Goal: Contribute content: Contribute content

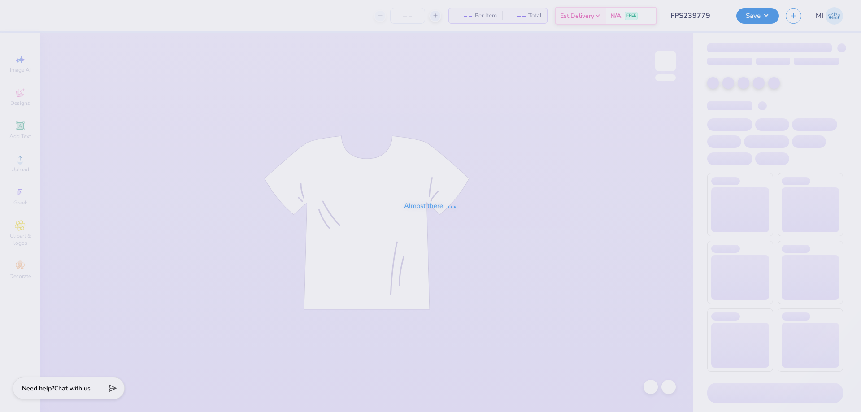
type input "FPS239779"
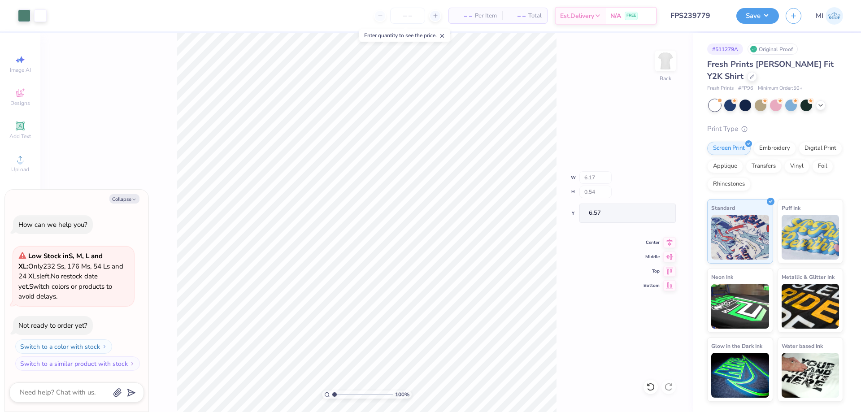
type textarea "x"
type input "7.00"
type input "2.25"
type input "3.39"
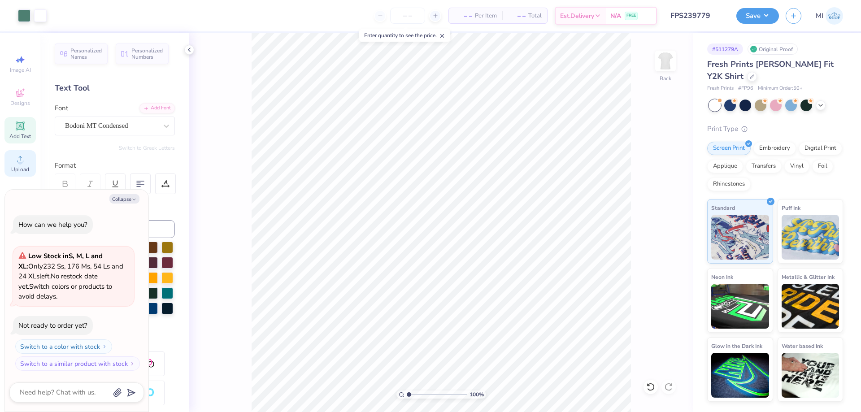
click at [26, 166] on span "Upload" at bounding box center [20, 169] width 18 height 7
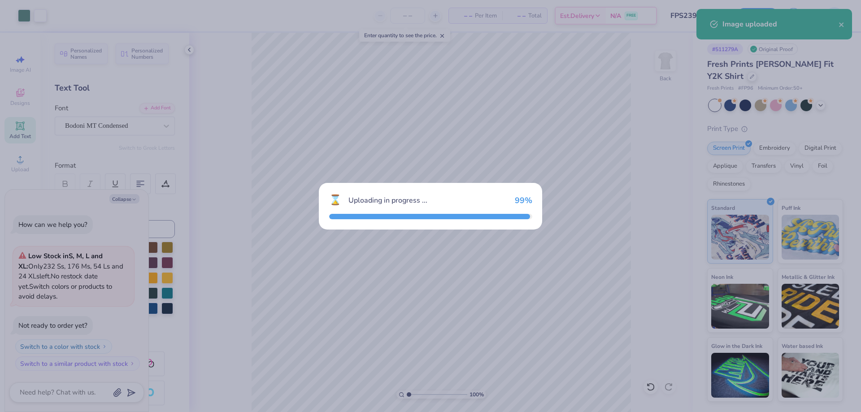
type textarea "x"
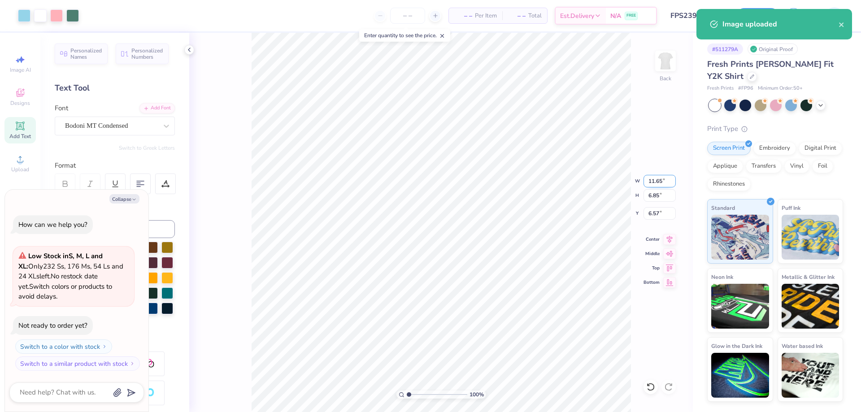
click at [659, 180] on input "11.65" at bounding box center [659, 181] width 32 height 13
type input "7"
type textarea "x"
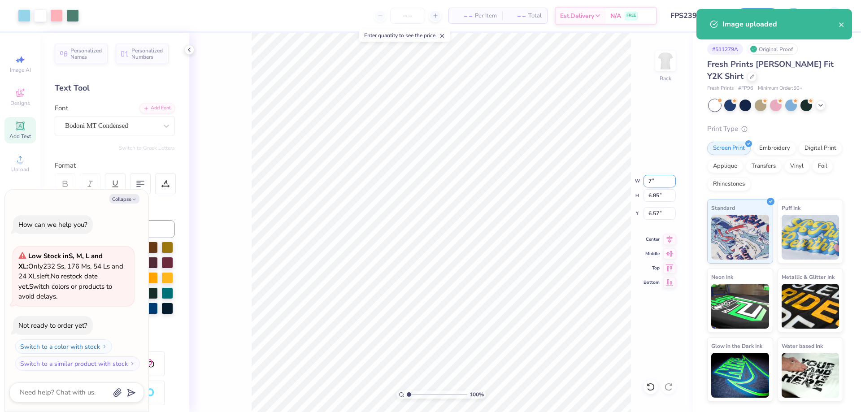
type input "7.00"
type input "4.12"
type input "7.94"
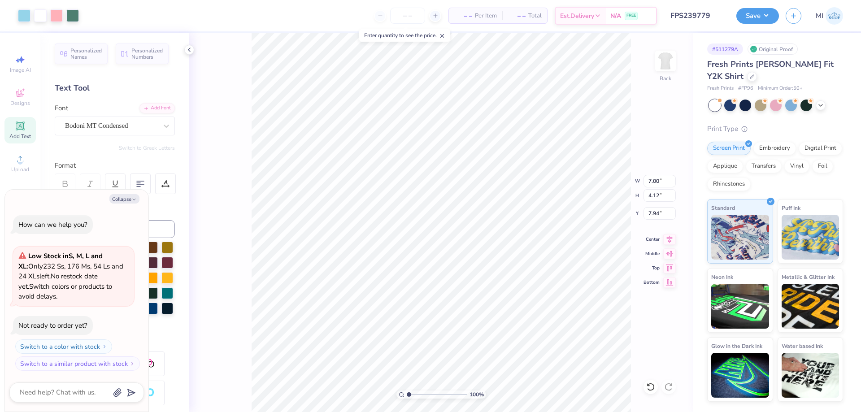
type textarea "x"
type input "3.77"
type textarea "x"
type input "5.30"
type input "0.92"
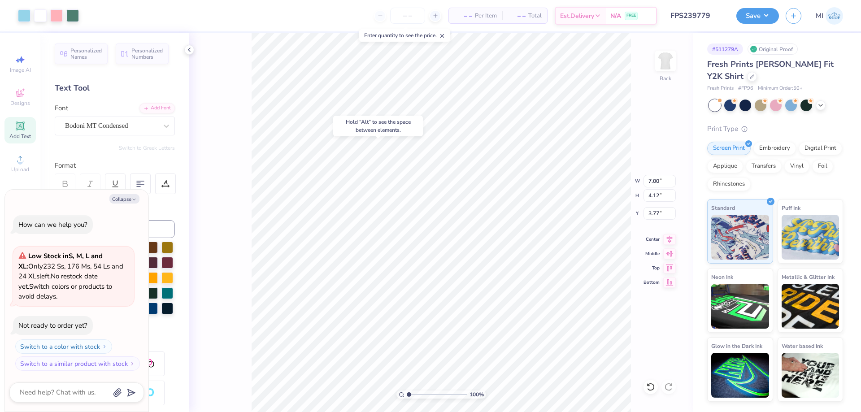
type input "3.00"
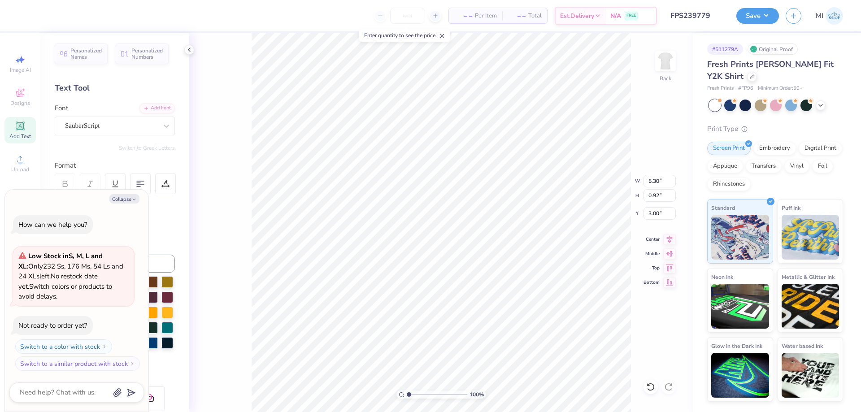
scroll to position [0, 3]
type textarea "x"
type textarea "Parent's Weekend"
type textarea "x"
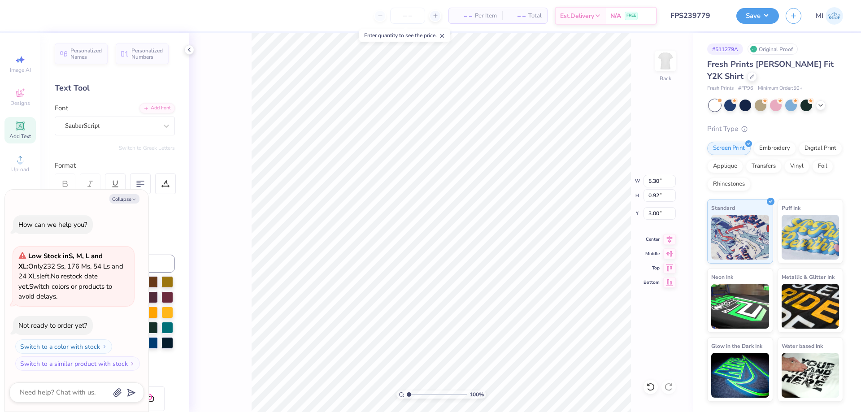
type textarea "Parent's Weekend '"
type textarea "x"
type textarea "Parent's Weekend '2"
type textarea "x"
type textarea "Parent's Weekend '25"
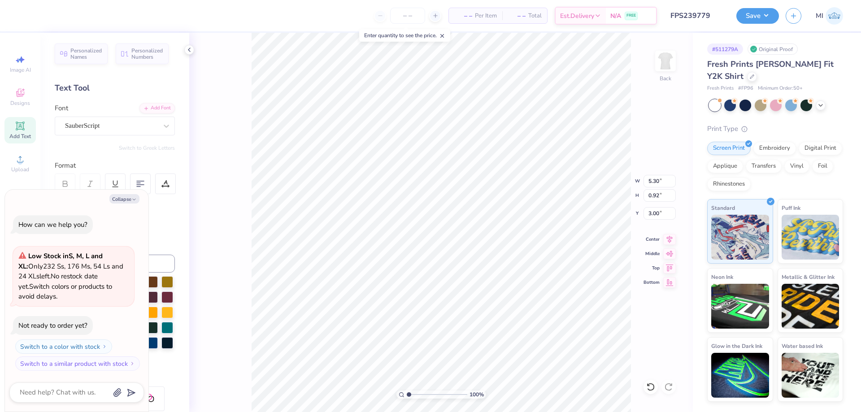
scroll to position [0, 4]
type textarea "x"
type input "7.00"
type input "4.12"
type input "3.77"
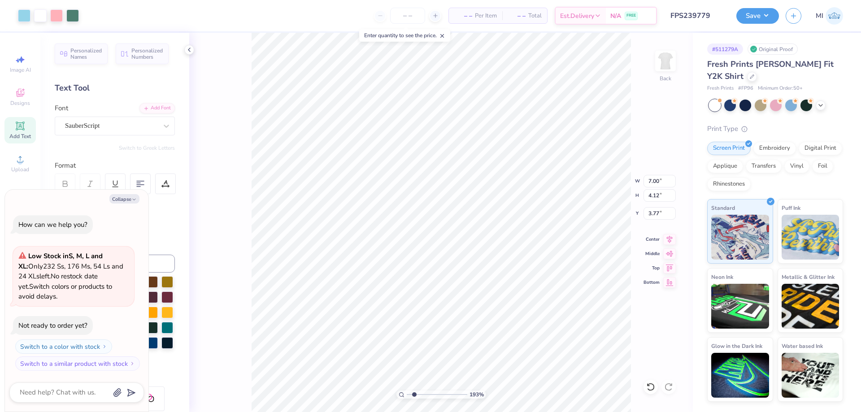
click at [414, 396] on input "range" at bounding box center [437, 394] width 61 height 8
type input "1.93"
type textarea "x"
type input "6.43"
type input "0.96"
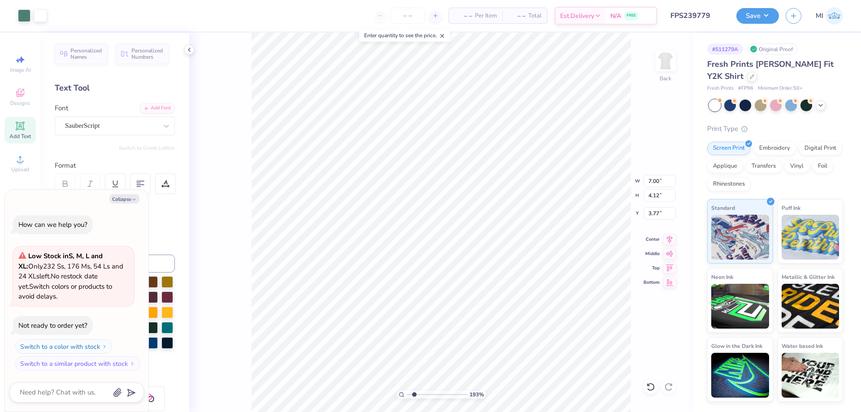
type input "2.98"
click at [123, 201] on button "Collapse" at bounding box center [124, 198] width 30 height 9
type textarea "x"
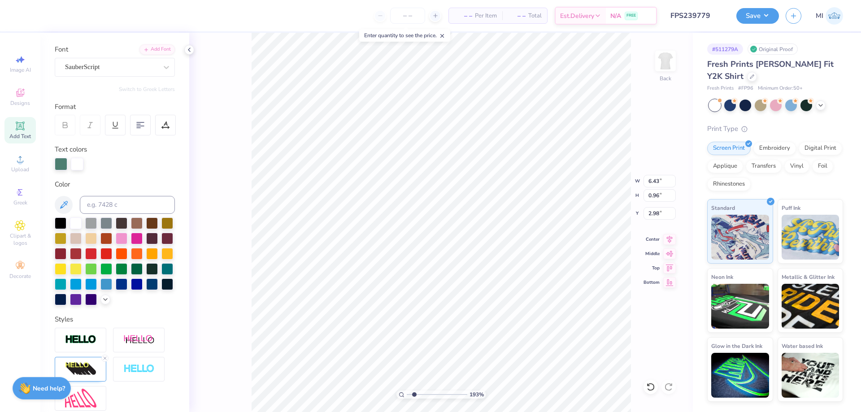
scroll to position [108, 0]
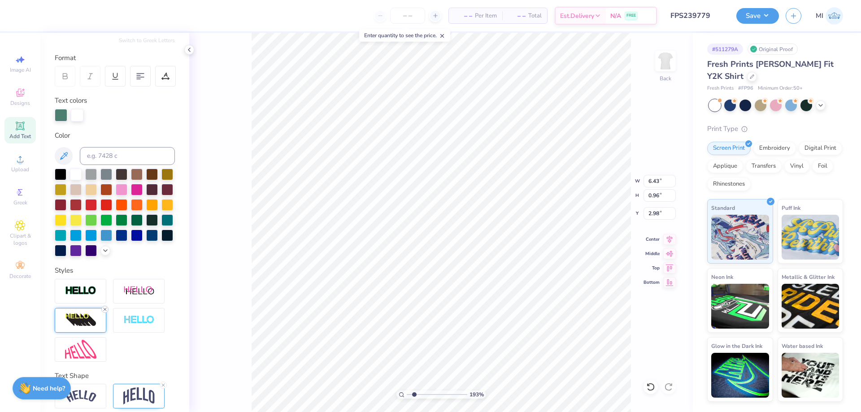
click at [106, 310] on icon at bounding box center [104, 309] width 5 height 5
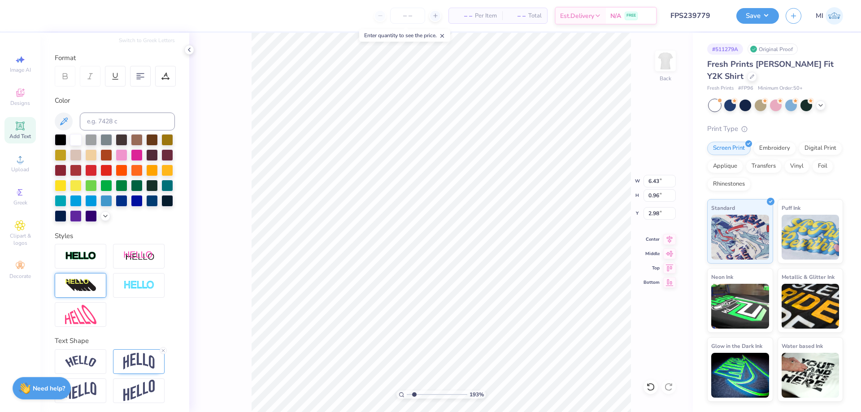
type input "6.37"
type input "0.92"
type input "7.00"
type input "4.12"
type input "3.77"
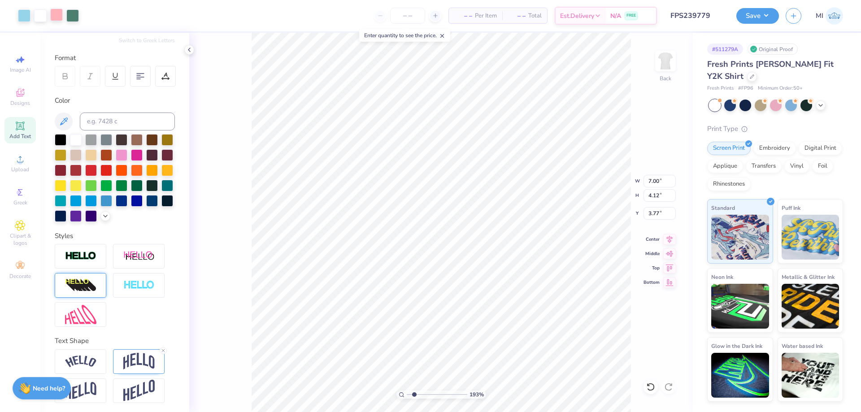
click at [59, 21] on div at bounding box center [56, 15] width 13 height 13
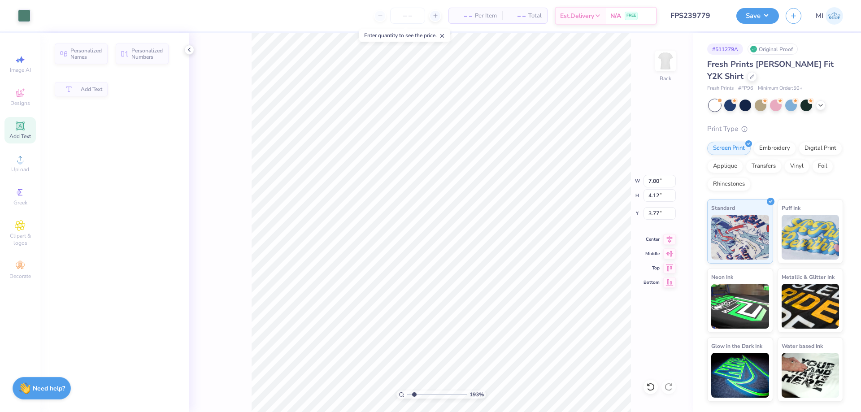
type input "6.37"
type input "0.92"
type input "2.98"
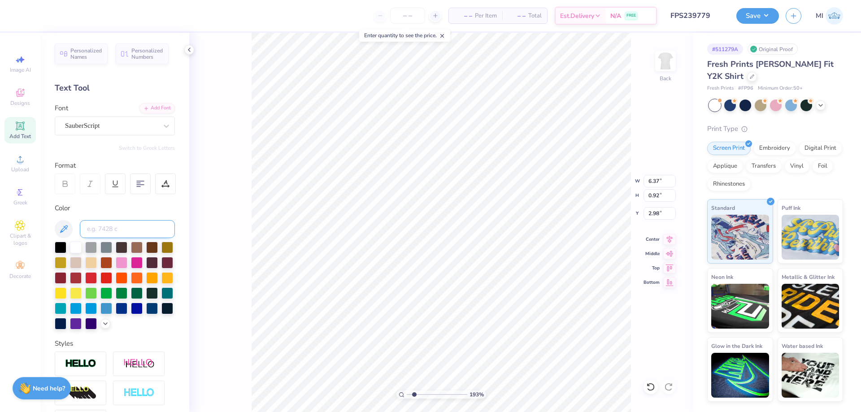
click at [136, 230] on input at bounding box center [127, 229] width 95 height 18
type input "176"
type input "5.06"
type input "0.73"
type input "3.22"
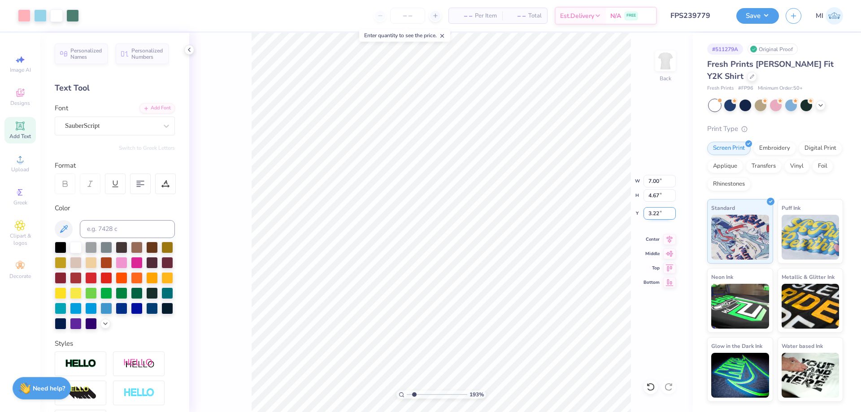
drag, startPoint x: 661, startPoint y: 215, endPoint x: 613, endPoint y: 212, distance: 47.6
click at [643, 212] on input "3.22" at bounding box center [659, 213] width 32 height 13
type input "3.00"
drag, startPoint x: 419, startPoint y: 392, endPoint x: 384, endPoint y: 394, distance: 35.0
type input "1"
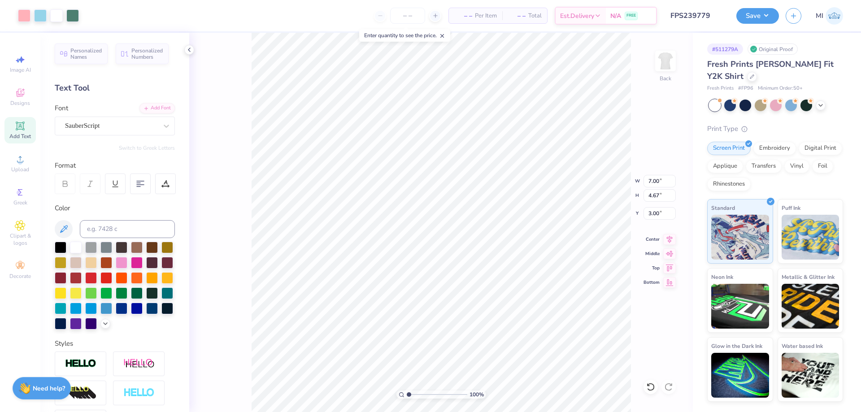
click at [407, 394] on input "range" at bounding box center [437, 394] width 61 height 8
drag, startPoint x: 664, startPoint y: 215, endPoint x: 610, endPoint y: 213, distance: 54.3
click at [643, 213] on input "3.00" at bounding box center [659, 213] width 32 height 13
type input "2.00"
drag, startPoint x: 662, startPoint y: 181, endPoint x: 574, endPoint y: 180, distance: 87.9
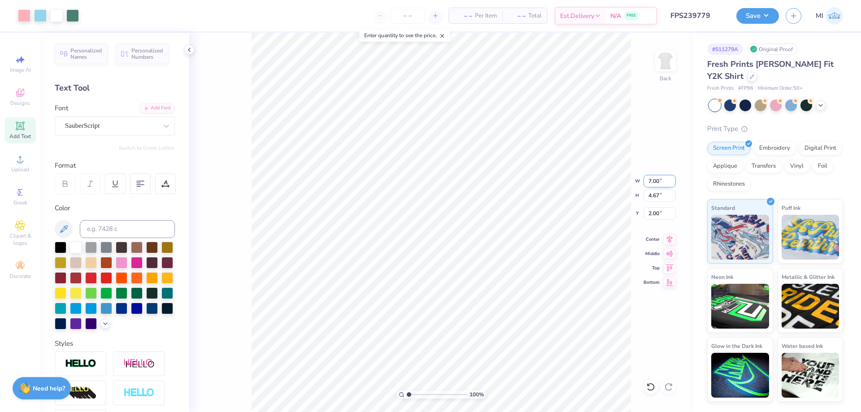
click at [643, 180] on input "7.00" at bounding box center [659, 181] width 32 height 13
type input "7"
type input "8.00"
type input "5.33"
type input "1.67"
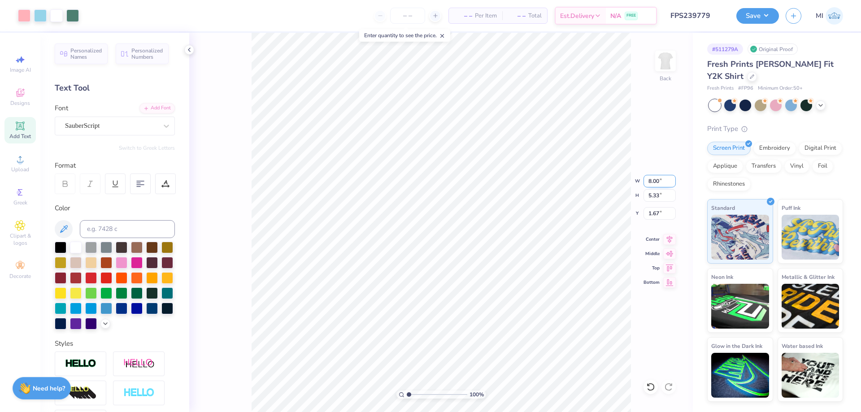
drag, startPoint x: 662, startPoint y: 177, endPoint x: 608, endPoint y: 176, distance: 53.3
click at [643, 176] on input "8.00" at bounding box center [659, 181] width 32 height 13
type input "7.00"
type input "4.67"
type input "2.00"
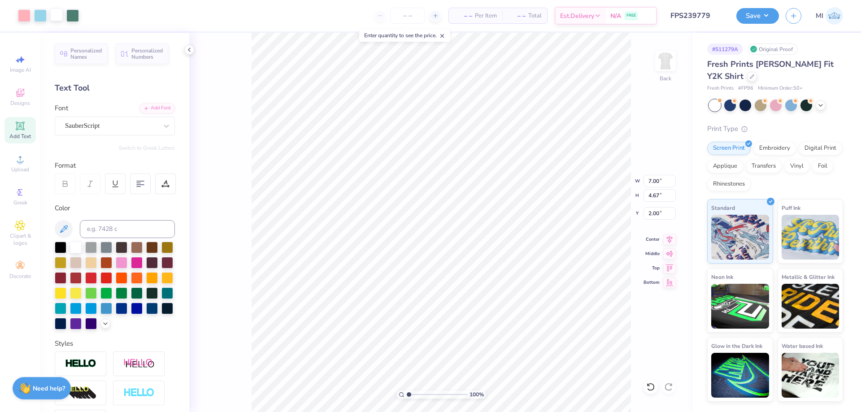
click at [52, 15] on div at bounding box center [56, 15] width 13 height 13
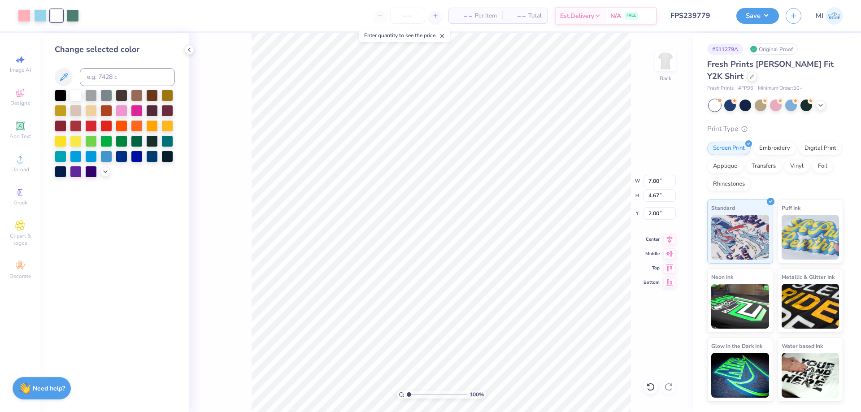
click at [109, 169] on div at bounding box center [115, 134] width 120 height 88
click at [106, 173] on icon at bounding box center [105, 170] width 7 height 7
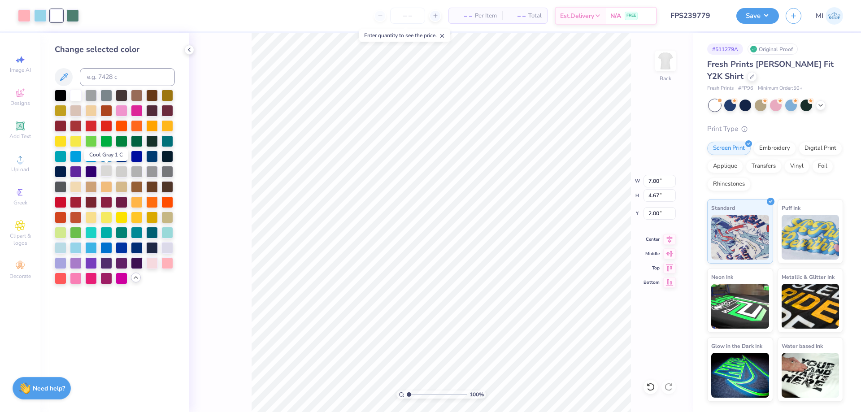
click at [104, 173] on div at bounding box center [106, 171] width 12 height 12
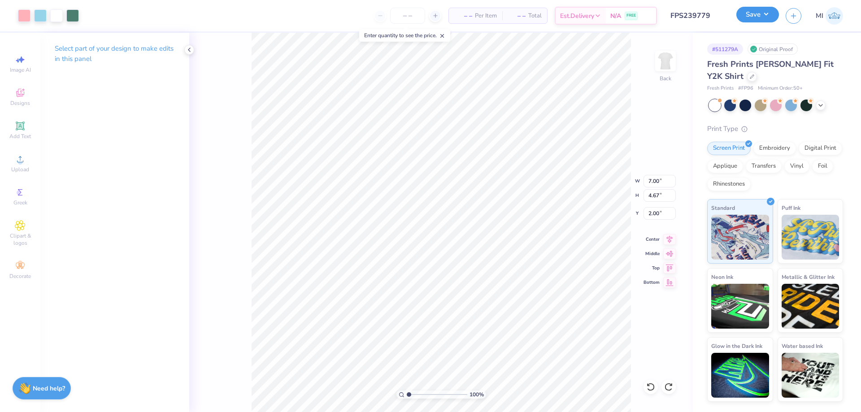
click at [749, 19] on button "Save" at bounding box center [757, 15] width 43 height 16
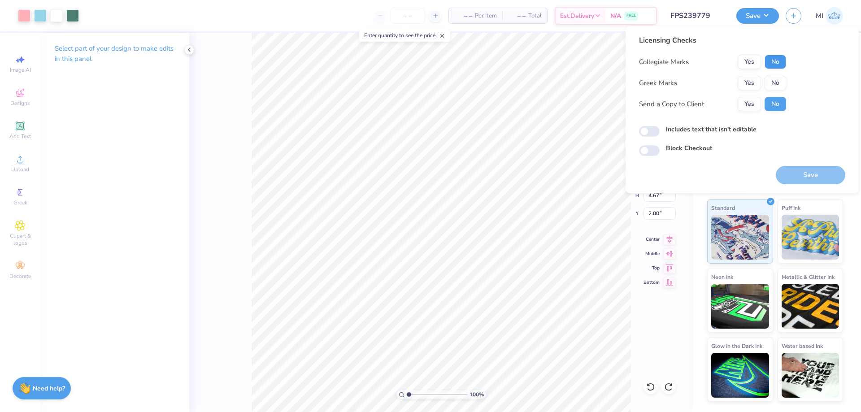
click at [784, 61] on button "No" at bounding box center [775, 62] width 22 height 14
click at [745, 82] on button "Yes" at bounding box center [748, 83] width 23 height 14
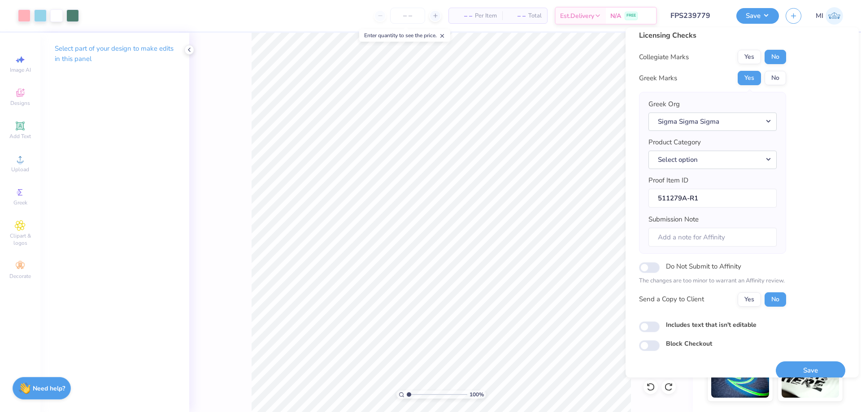
scroll to position [17, 0]
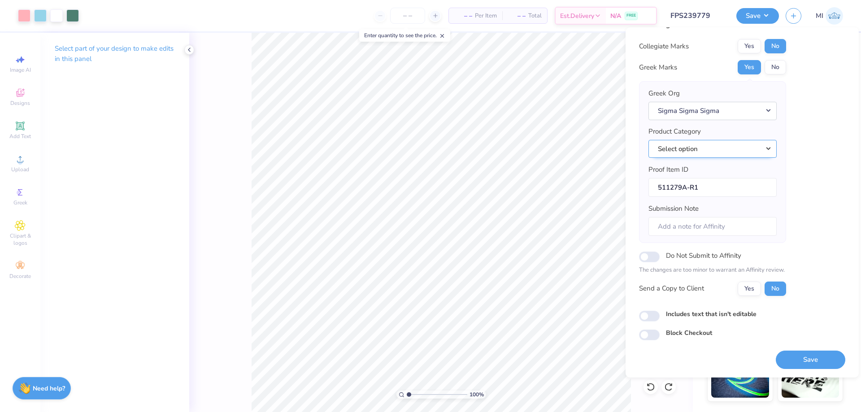
click at [702, 152] on button "Select option" at bounding box center [712, 149] width 128 height 18
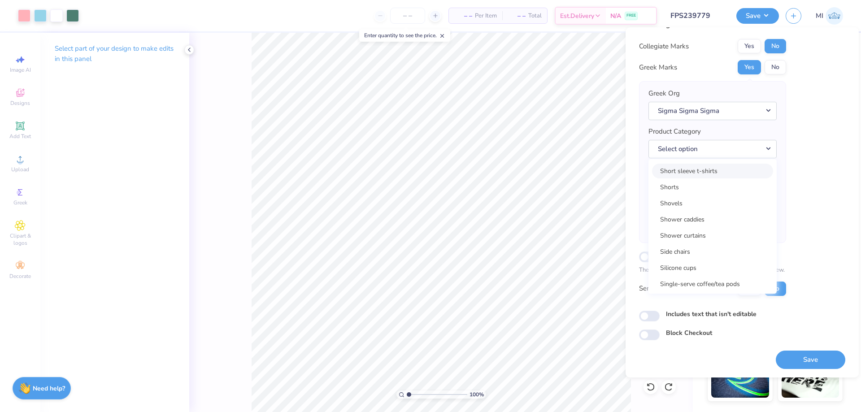
click at [711, 173] on link "Short sleeve t-shirts" at bounding box center [712, 171] width 121 height 15
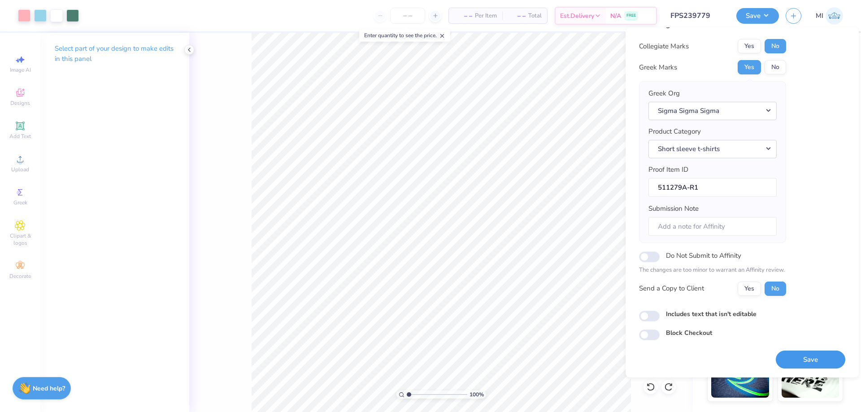
click at [826, 362] on button "Save" at bounding box center [810, 360] width 69 height 18
